Goal: Book appointment/travel/reservation

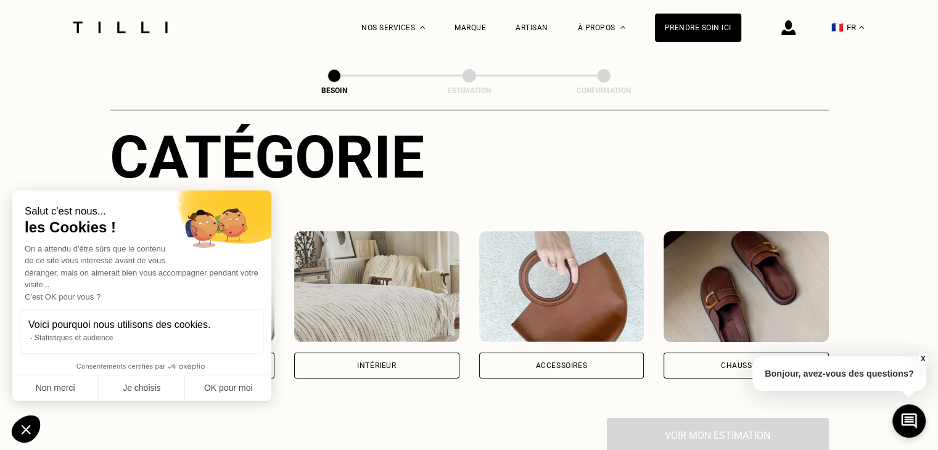
scroll to position [220, 0]
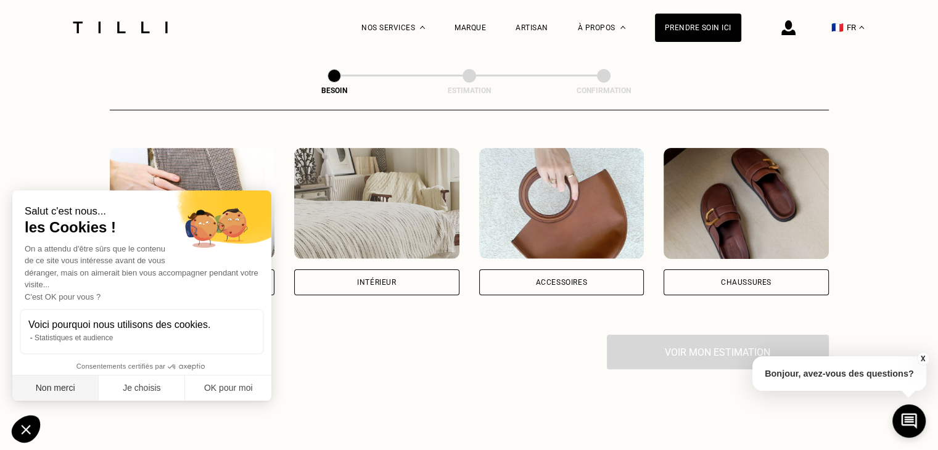
click at [47, 389] on button "Non merci" at bounding box center [55, 389] width 86 height 26
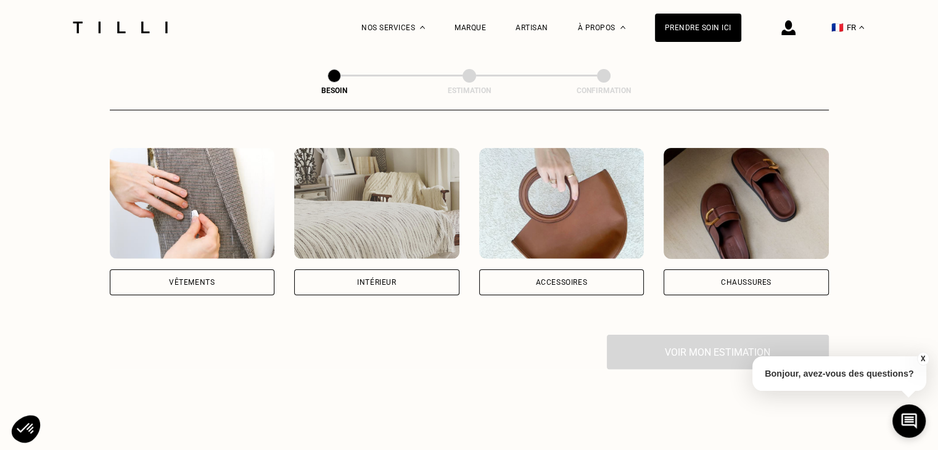
click at [419, 270] on div "Intérieur" at bounding box center [376, 283] width 165 height 26
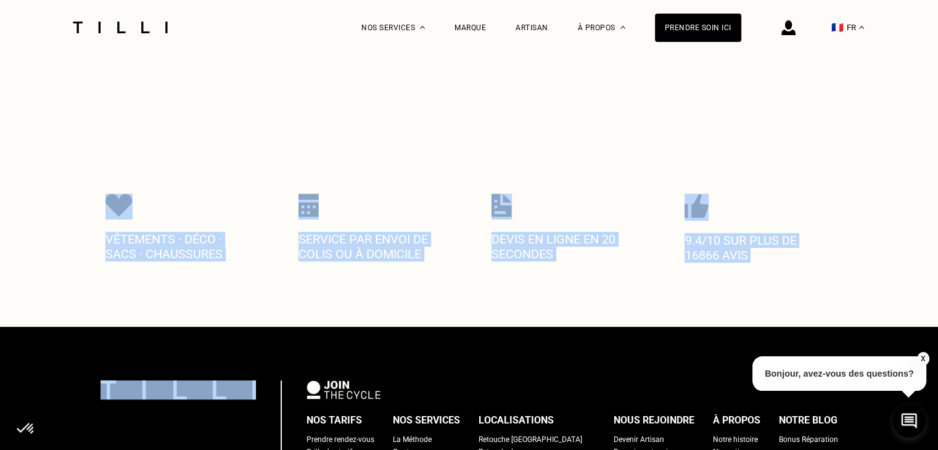
scroll to position [1135, 0]
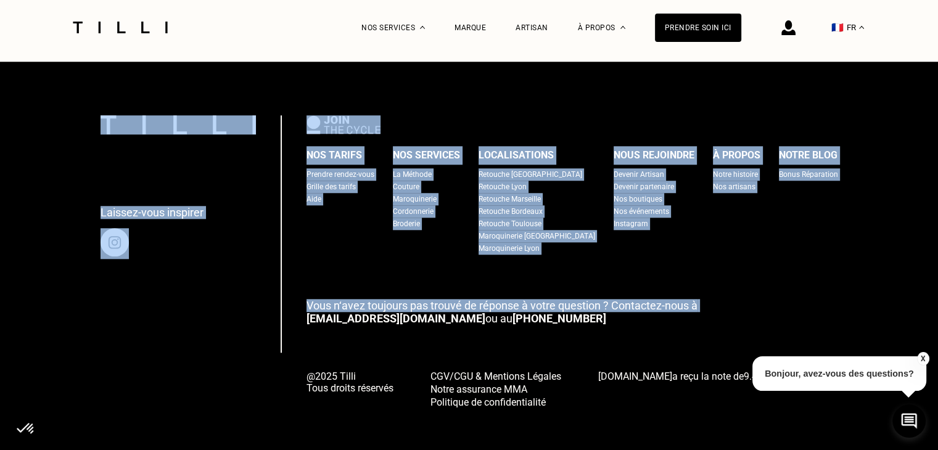
drag, startPoint x: 419, startPoint y: 268, endPoint x: 925, endPoint y: 265, distance: 506.4
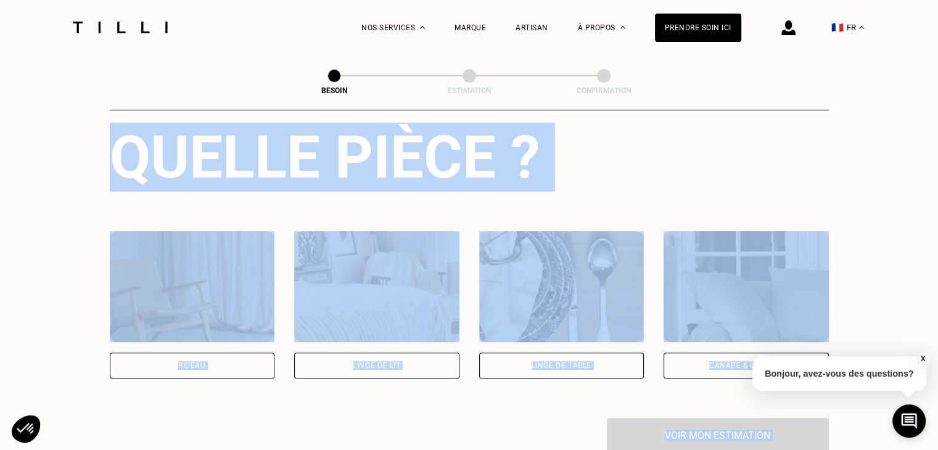
scroll to position [460, 0]
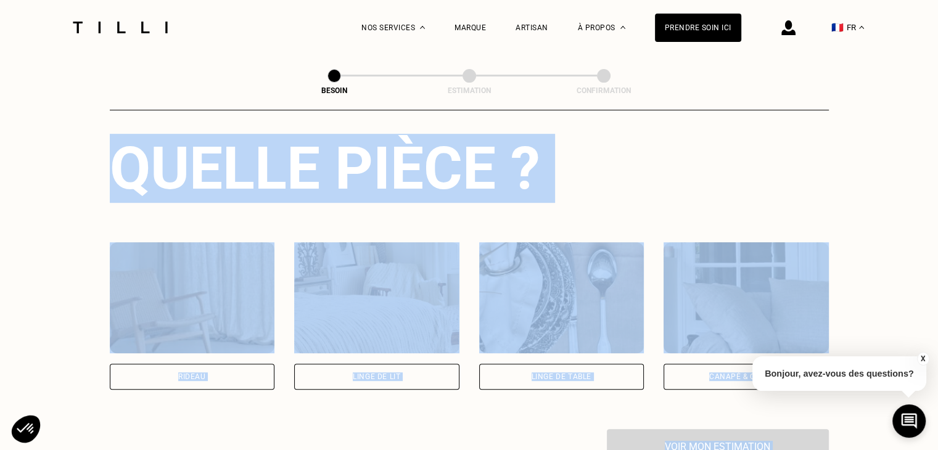
click at [200, 429] on div "Voir mon estimation" at bounding box center [469, 446] width 719 height 35
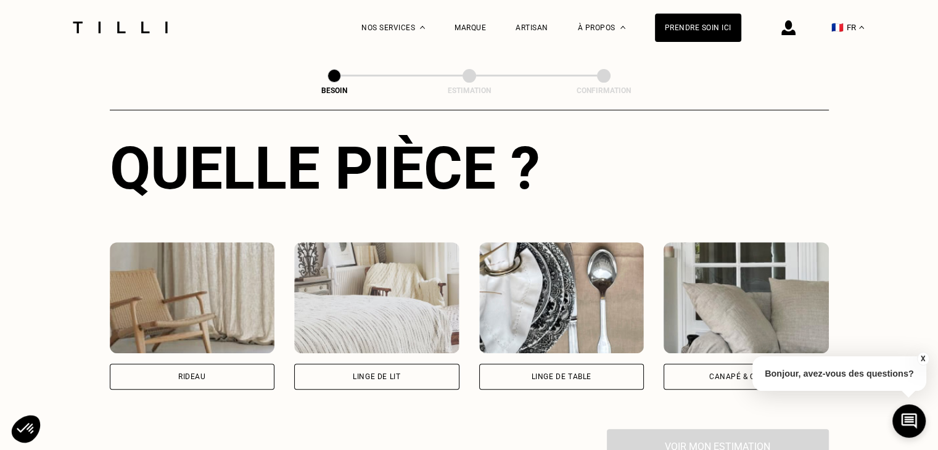
click at [183, 373] on div "Rideau" at bounding box center [192, 376] width 28 height 7
select select "FR"
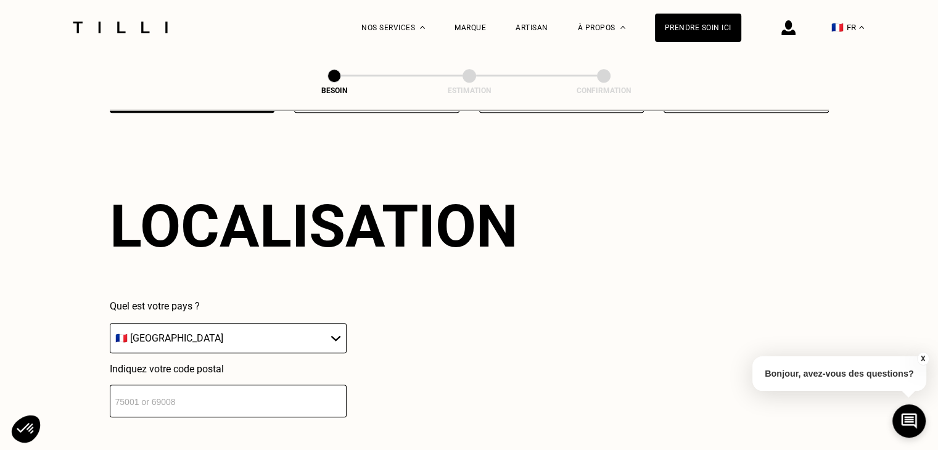
scroll to position [738, 0]
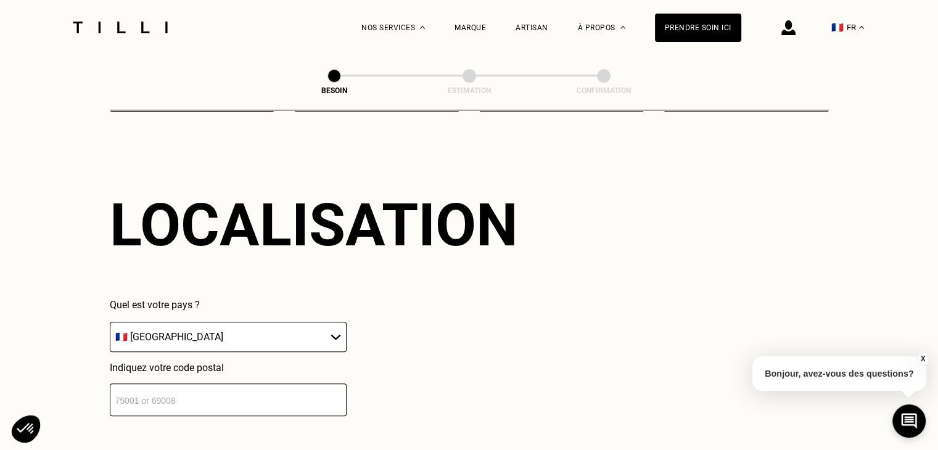
click at [263, 392] on input "number" at bounding box center [228, 400] width 237 height 33
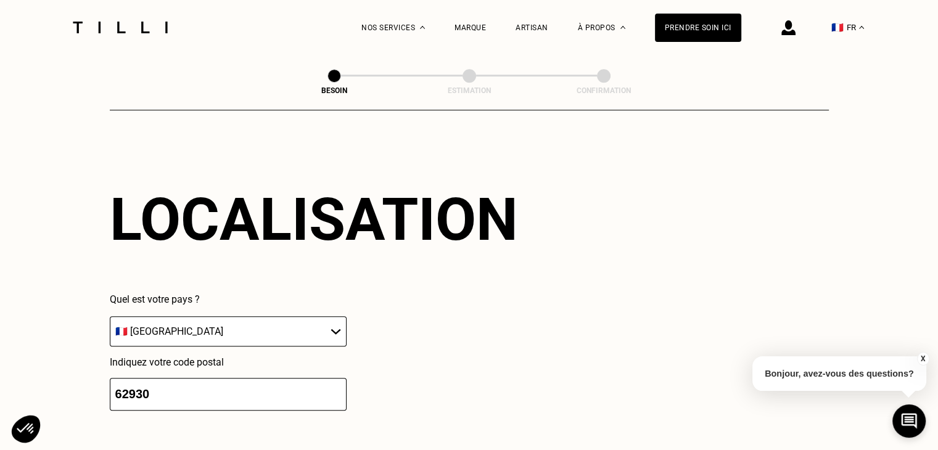
scroll to position [1046, 0]
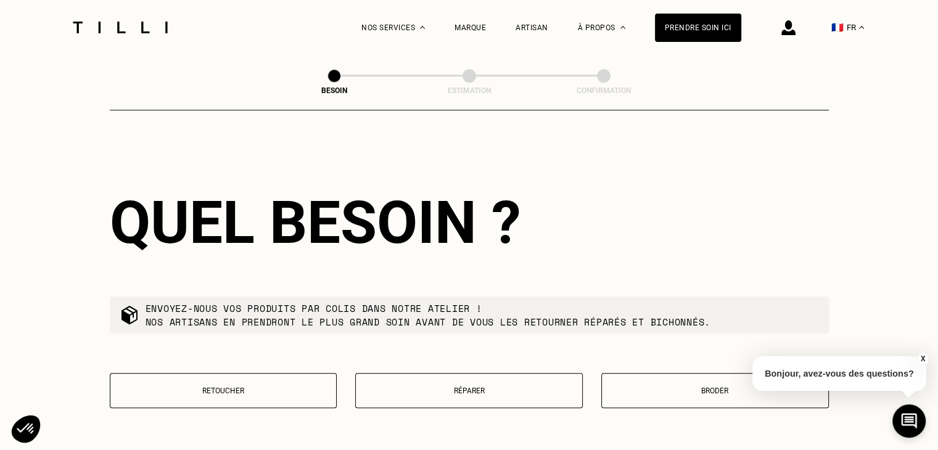
type input "62930"
